Goal: Task Accomplishment & Management: Manage account settings

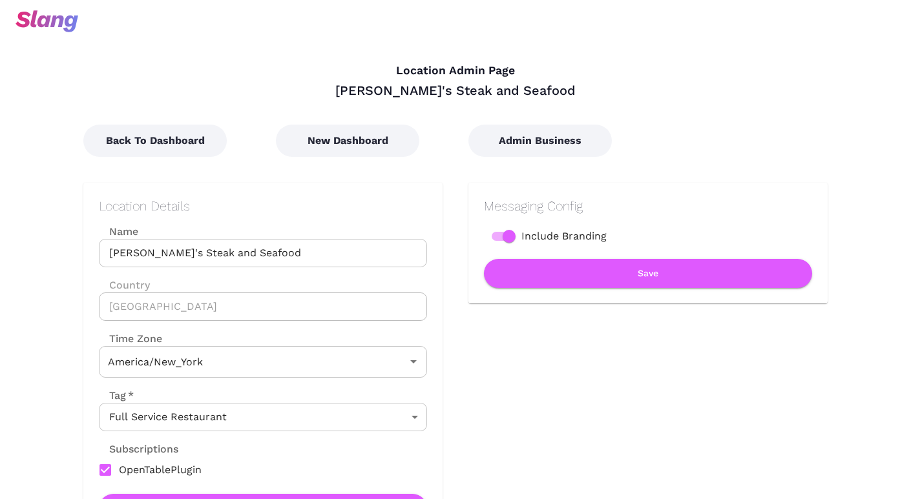
type input "Eastern Time"
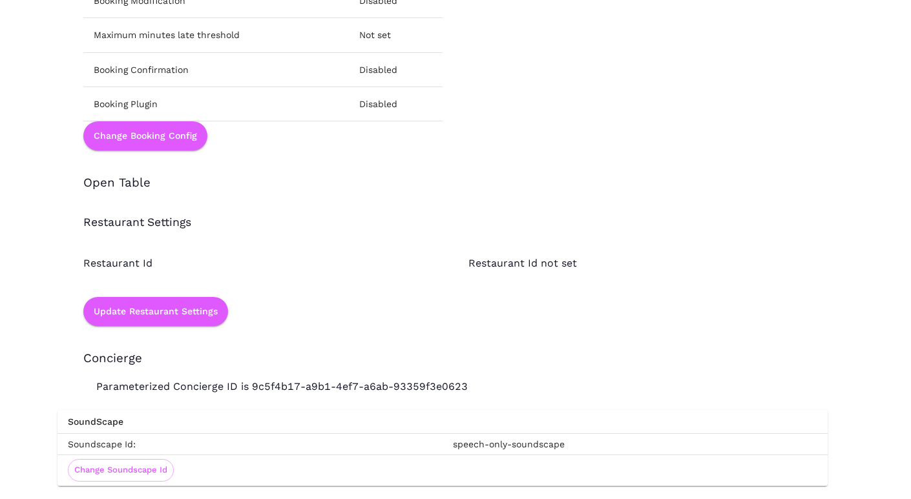
scroll to position [1756, 0]
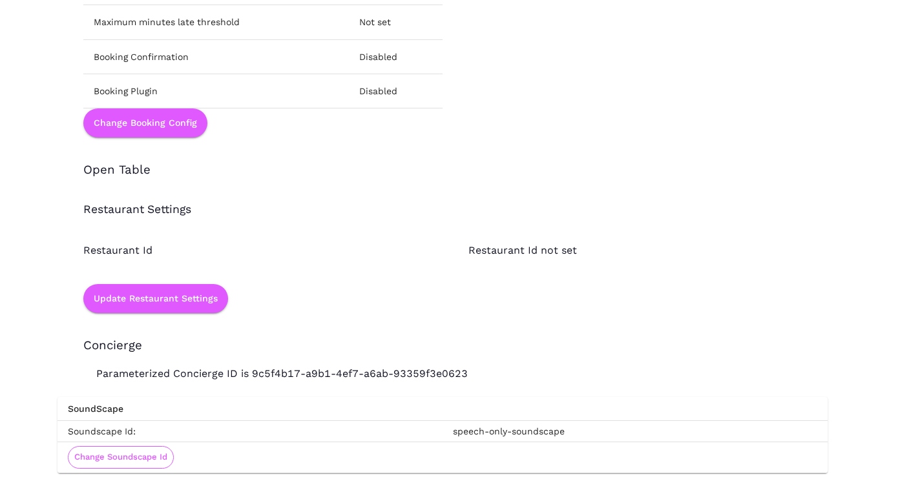
click at [160, 459] on button "Change Soundscape Id" at bounding box center [121, 457] width 106 height 23
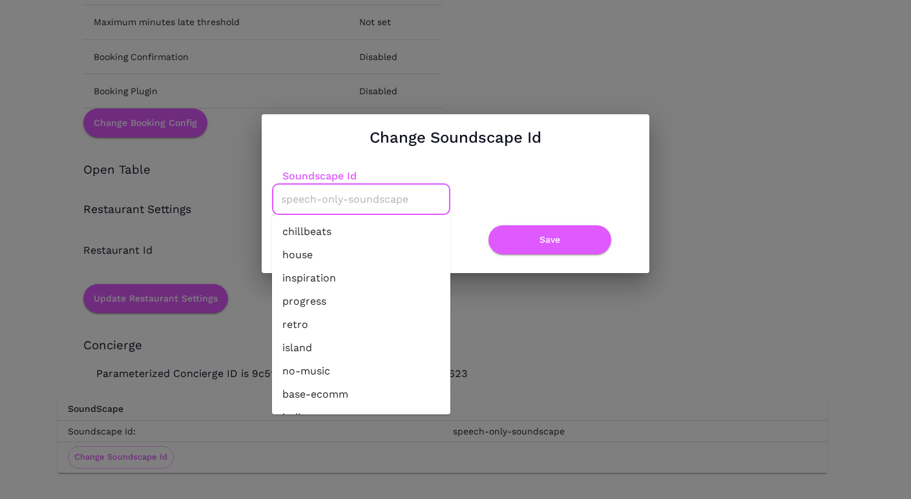
click at [353, 207] on input "Soundscape Id" at bounding box center [361, 199] width 167 height 20
paste input "indie-pop-clave-guitars-synth"
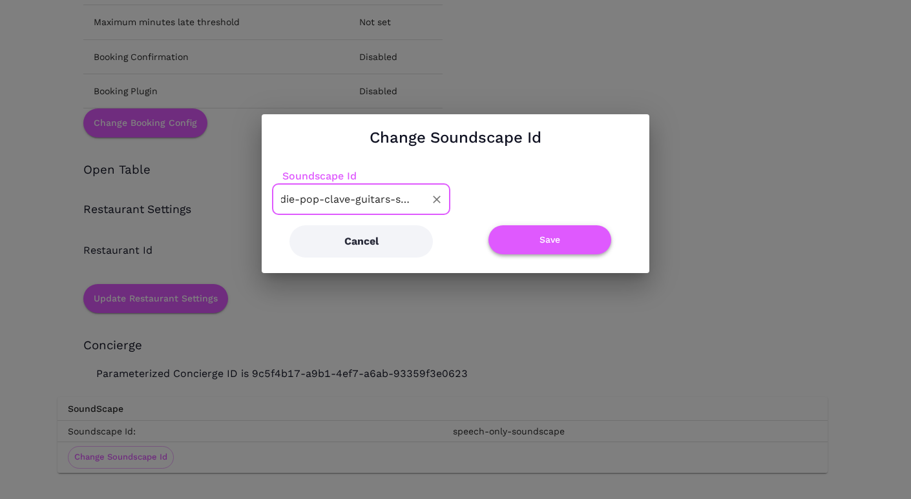
type input "indie-pop-clave-guitars-synth"
click at [519, 235] on button "Save" at bounding box center [549, 239] width 123 height 29
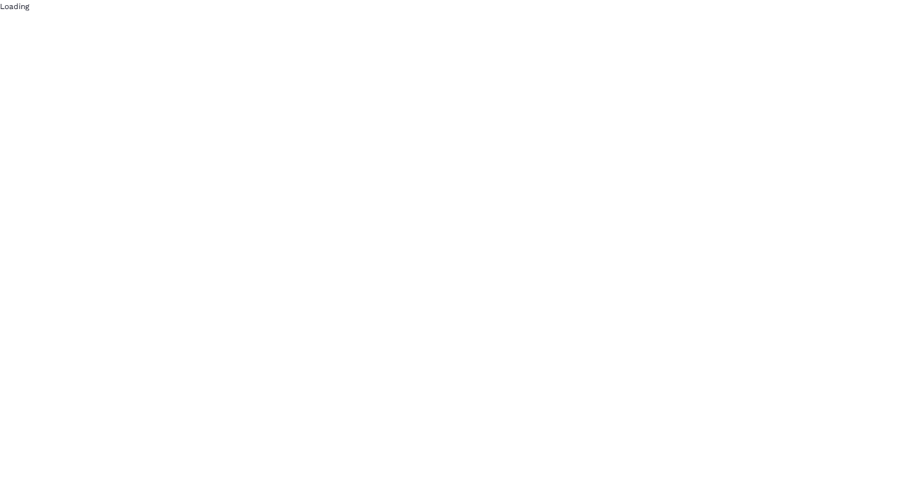
scroll to position [0, 0]
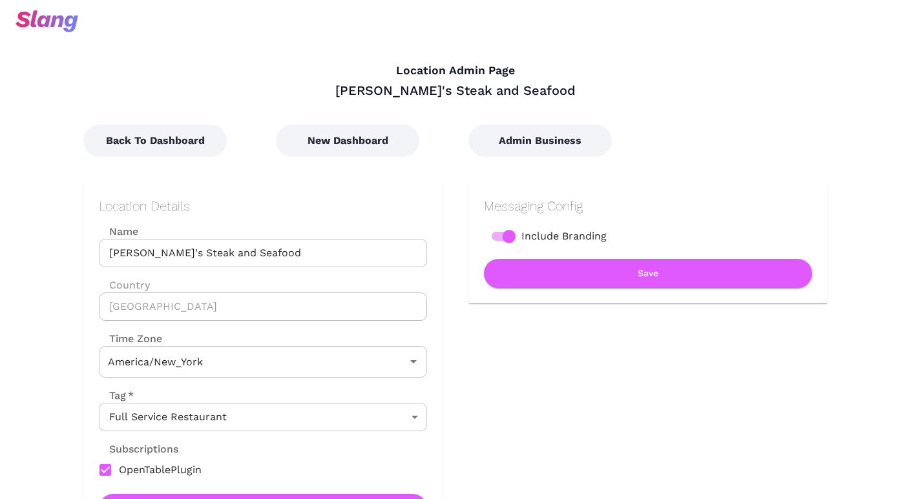
type input "Eastern Time"
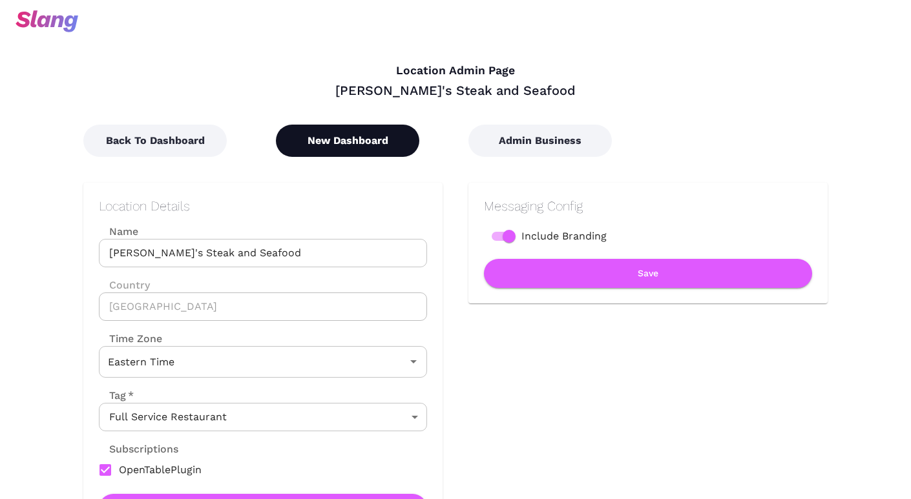
click at [365, 139] on button "New Dashboard" at bounding box center [347, 141] width 143 height 32
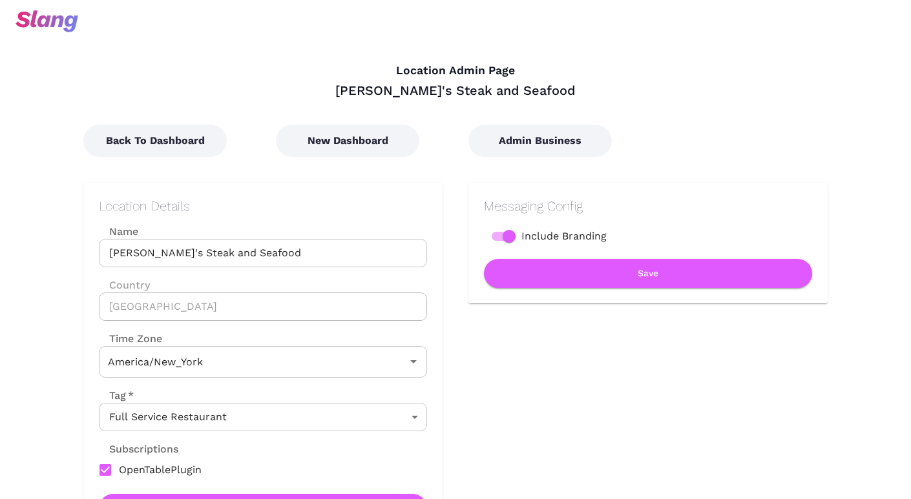
type input "Eastern Time"
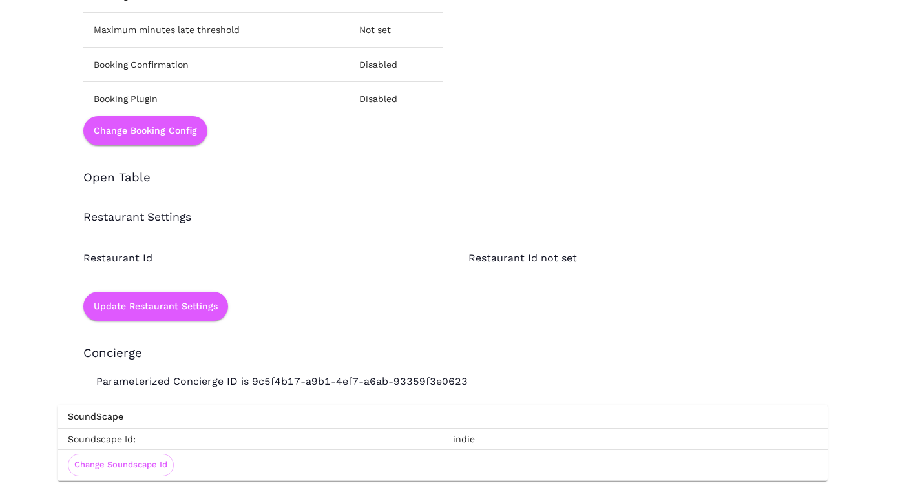
scroll to position [1756, 0]
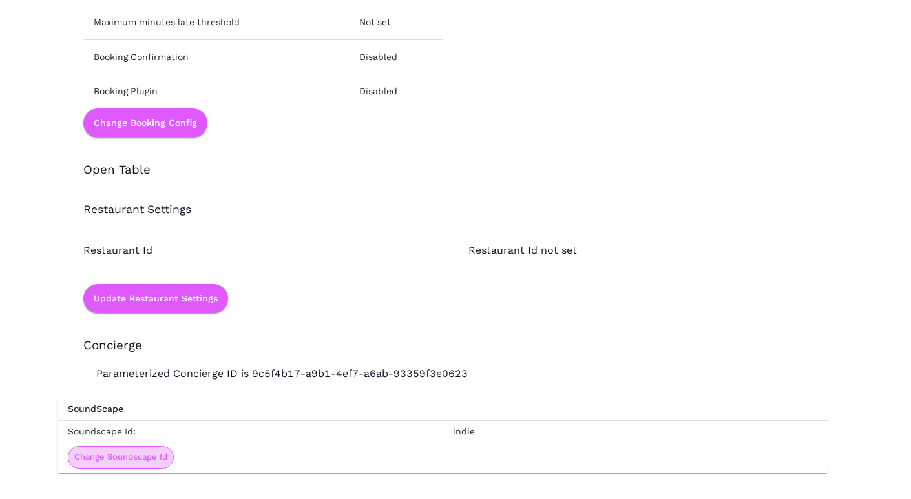
click at [160, 455] on button "Change Soundscape Id" at bounding box center [121, 457] width 106 height 23
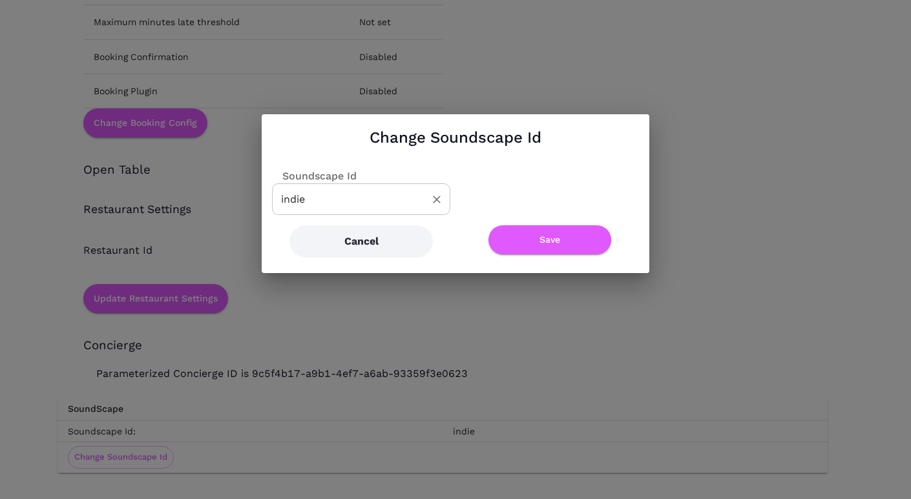
click at [354, 194] on input "indie" at bounding box center [351, 199] width 147 height 20
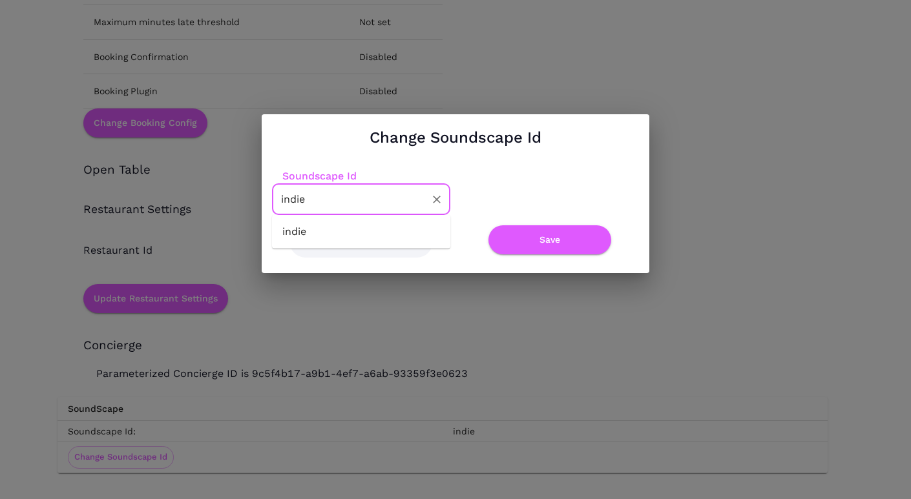
paste input "-pop-clave-guitars-synth"
type input "indie-pop-clave-guitars-synth"
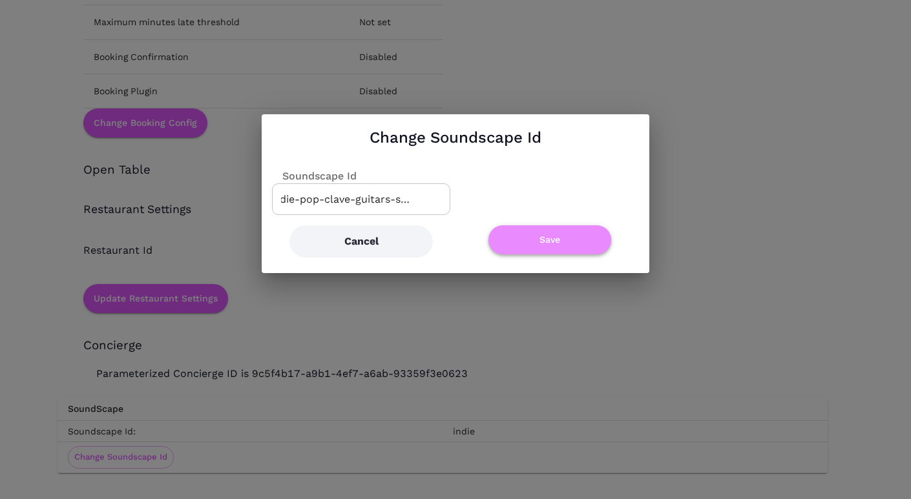
scroll to position [0, 0]
click at [529, 232] on button "Save" at bounding box center [549, 239] width 123 height 29
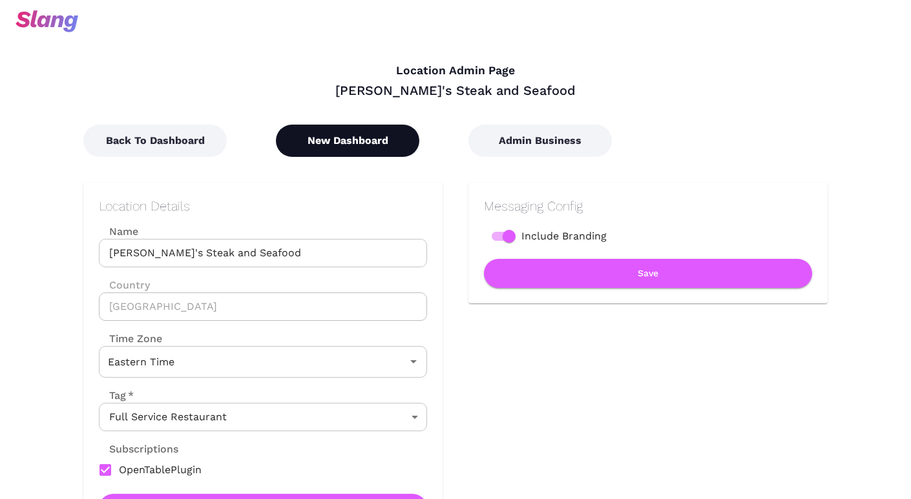
click at [320, 140] on button "New Dashboard" at bounding box center [347, 141] width 143 height 32
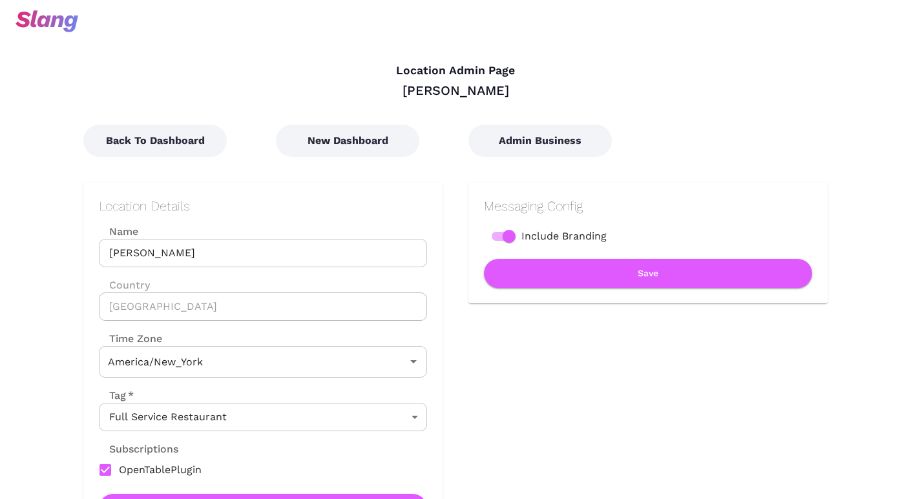
type input "Eastern Time"
